Goal: Task Accomplishment & Management: Use online tool/utility

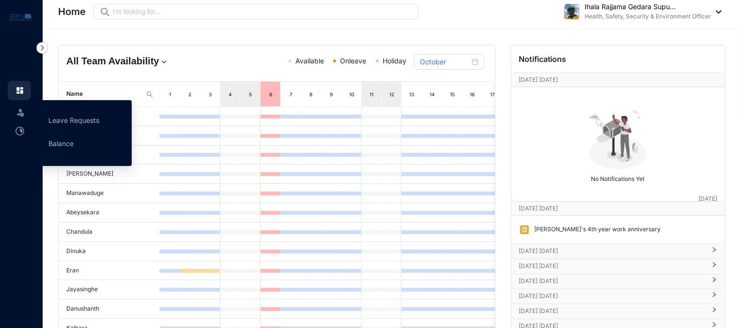
click at [24, 111] on img at bounding box center [21, 113] width 10 height 10
click at [87, 122] on link "Leave Requests" at bounding box center [73, 120] width 51 height 8
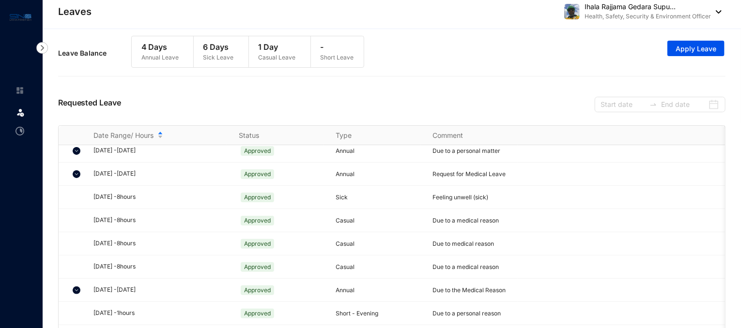
scroll to position [74, 0]
